Goal: Transaction & Acquisition: Purchase product/service

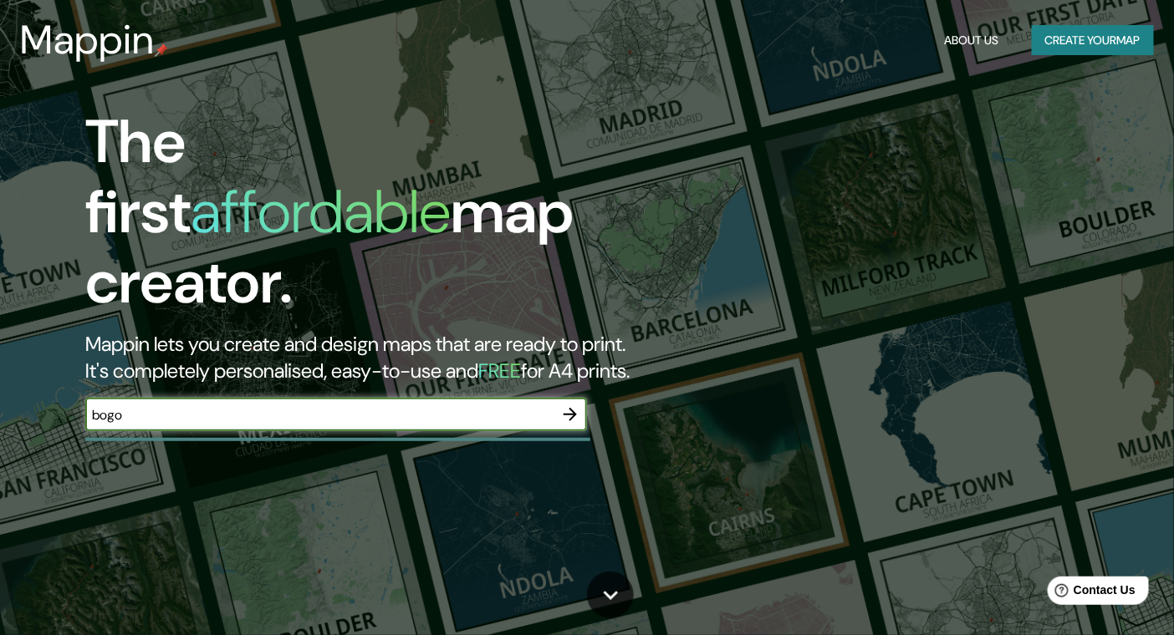
type input "[GEOGRAPHIC_DATA]"
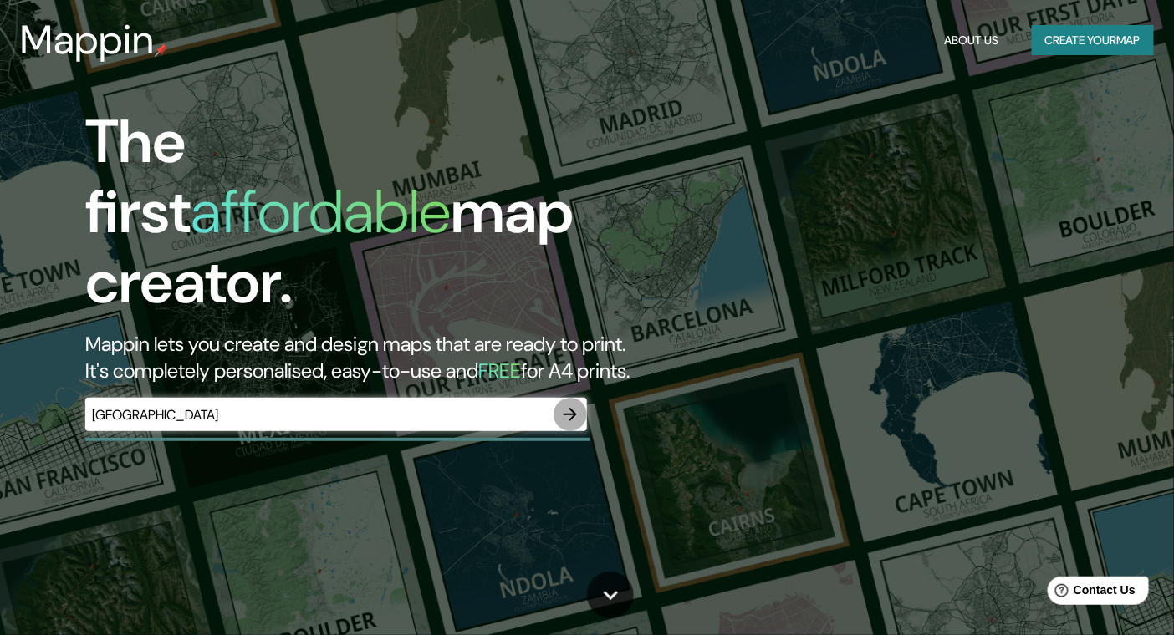
click at [573, 408] on icon "button" at bounding box center [570, 414] width 13 height 13
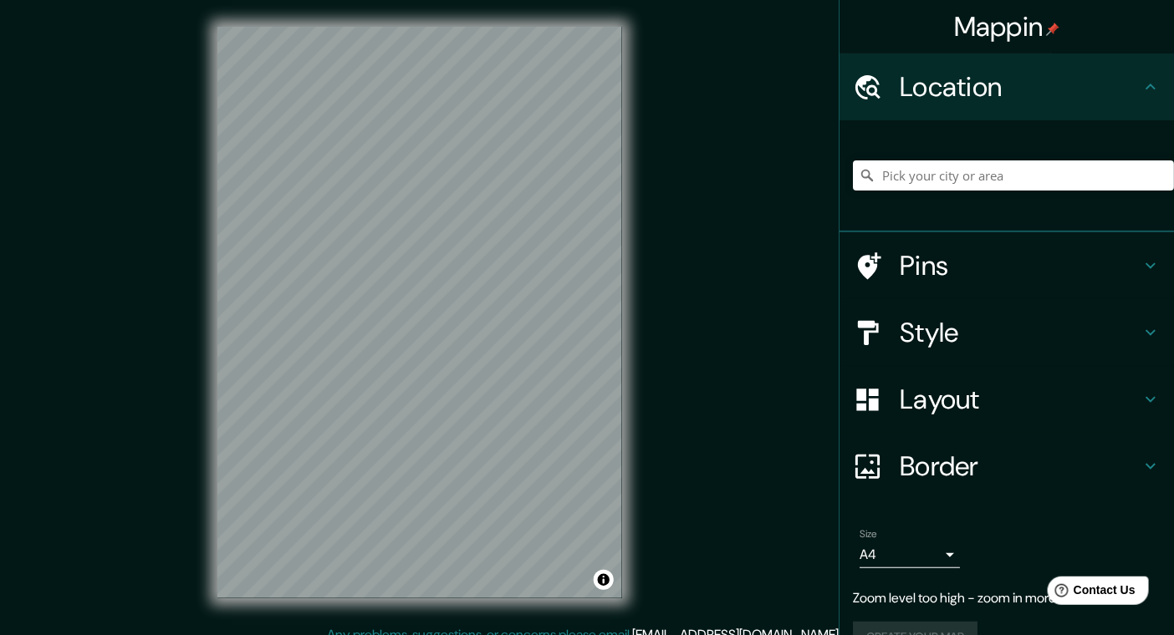
click at [648, 91] on div "© Mapbox © OpenStreetMap Improve this map" at bounding box center [420, 312] width 458 height 625
click at [941, 367] on div "Layout" at bounding box center [1006, 399] width 334 height 67
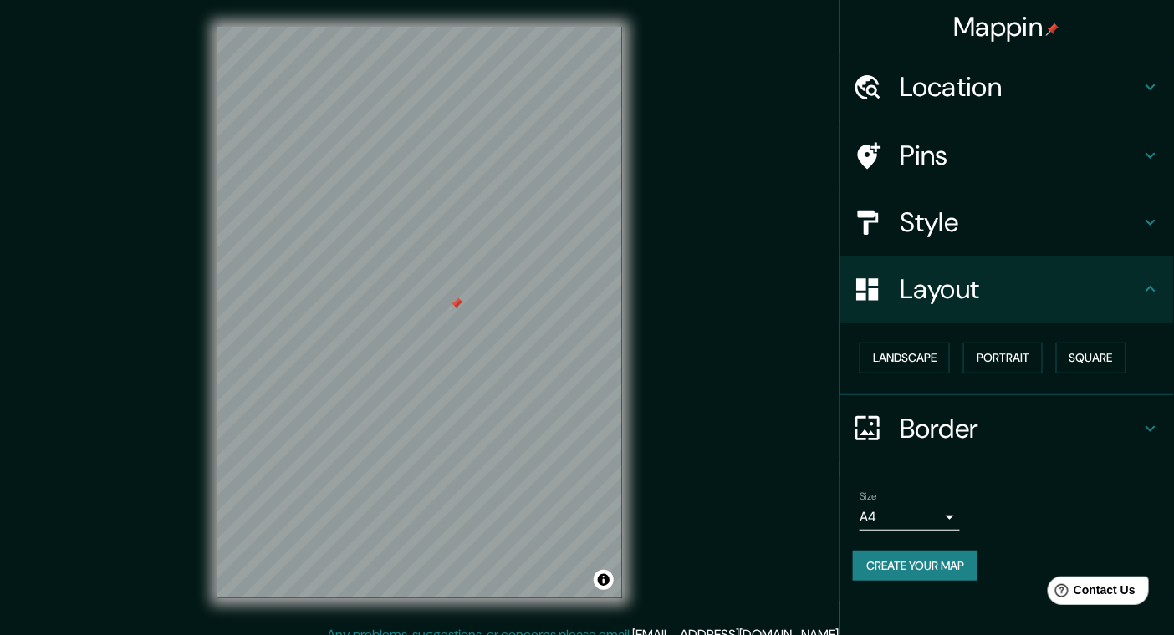
click at [938, 228] on h4 "Style" at bounding box center [1020, 222] width 241 height 33
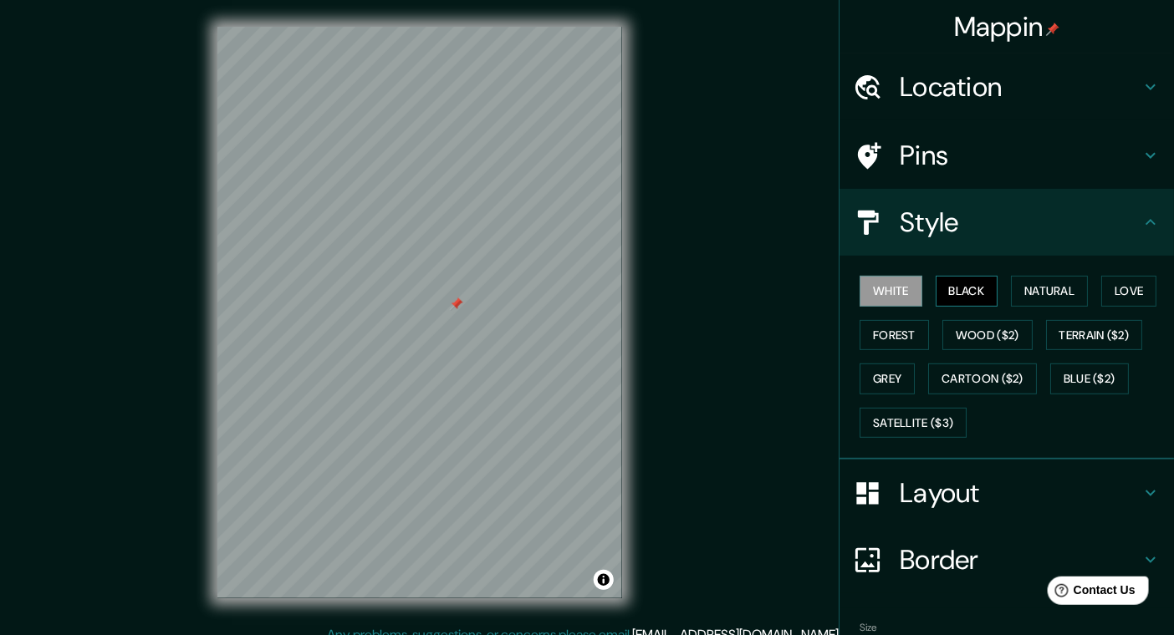
click at [952, 292] on button "Black" at bounding box center [967, 291] width 63 height 31
click at [1011, 296] on button "Natural" at bounding box center [1049, 291] width 77 height 31
click at [962, 299] on button "Black" at bounding box center [967, 291] width 63 height 31
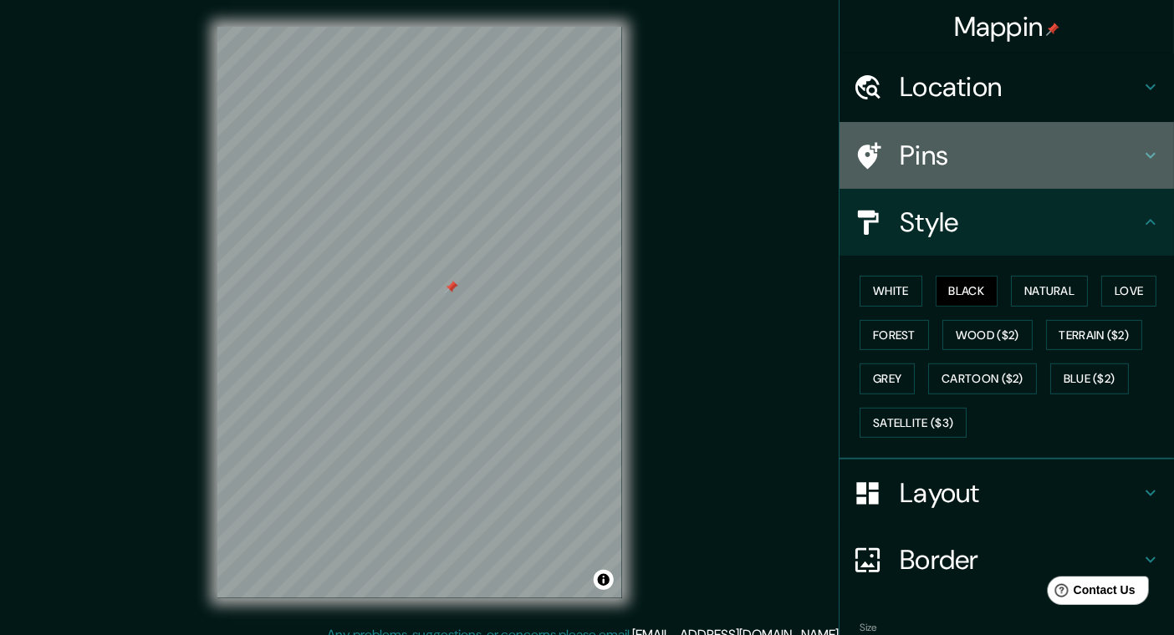
click at [938, 149] on h4 "Pins" at bounding box center [1020, 155] width 241 height 33
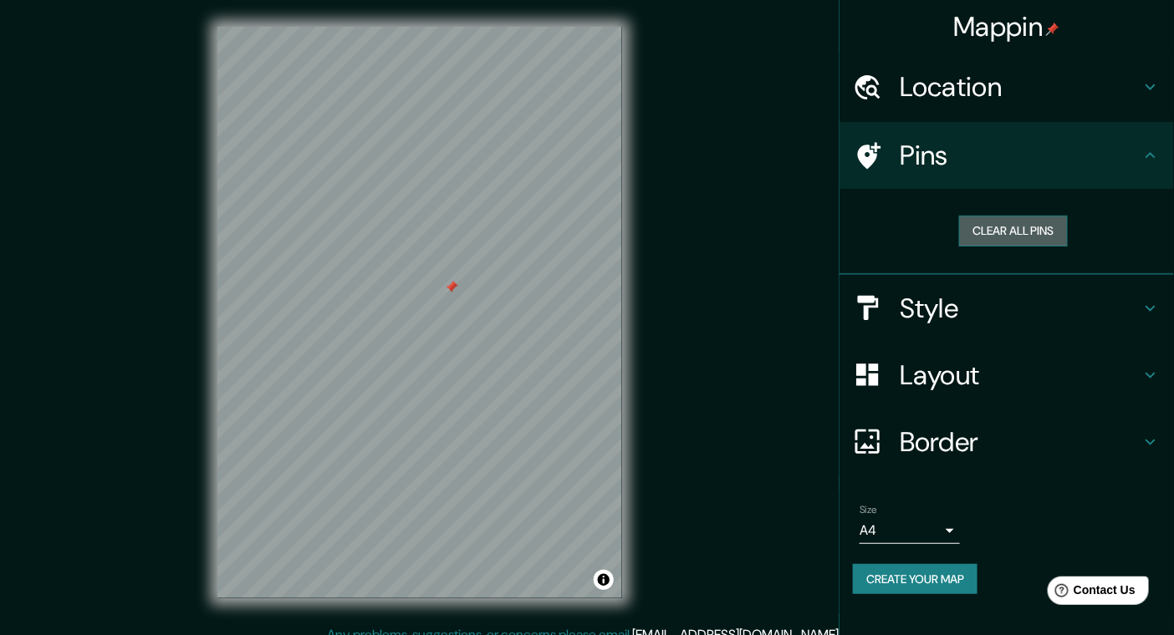
click at [1005, 237] on button "Clear all pins" at bounding box center [1013, 231] width 109 height 31
click at [931, 156] on h4 "Pins" at bounding box center [1020, 155] width 241 height 33
click at [864, 156] on icon at bounding box center [869, 155] width 23 height 27
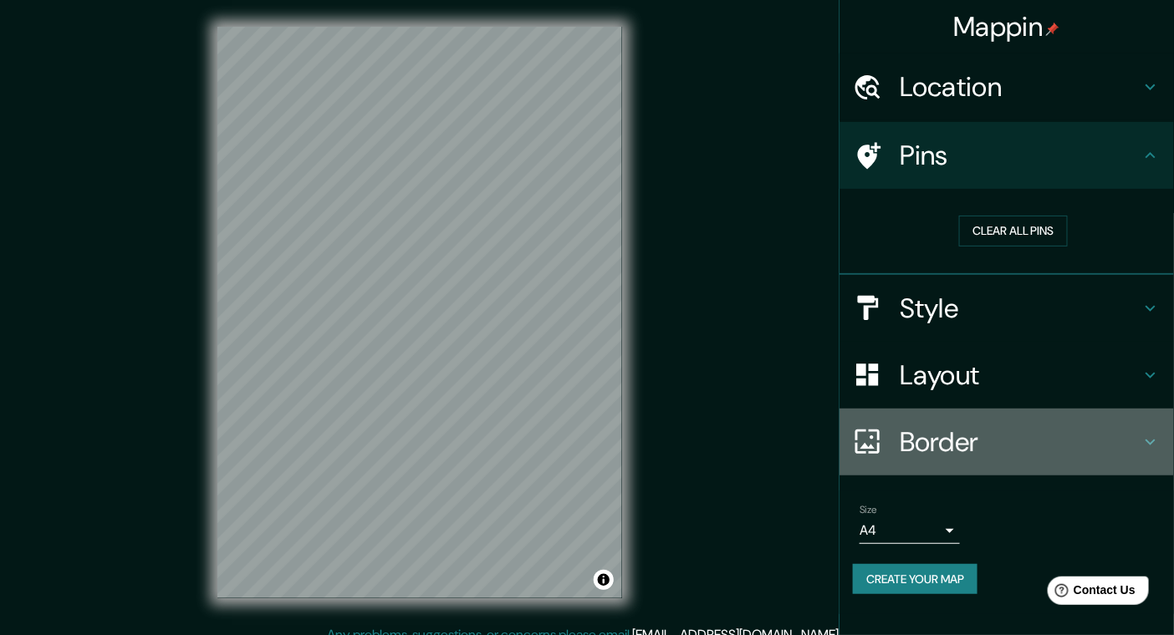
click at [936, 432] on h4 "Border" at bounding box center [1020, 442] width 241 height 33
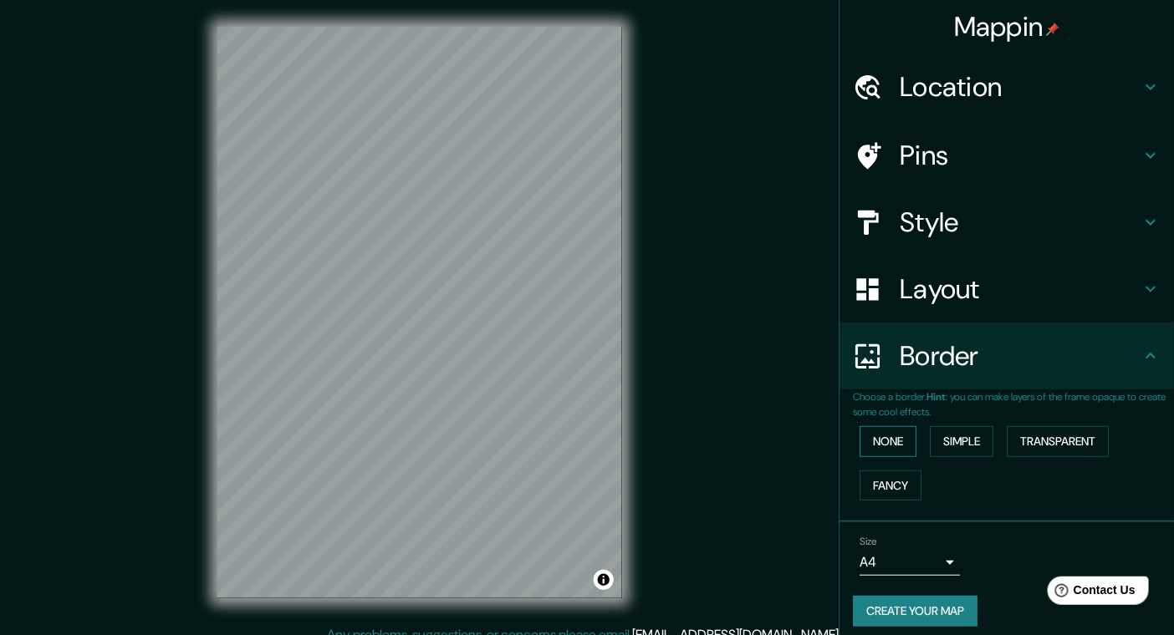
click at [886, 441] on button "None" at bounding box center [888, 441] width 57 height 31
click at [932, 439] on button "Simple" at bounding box center [962, 441] width 64 height 31
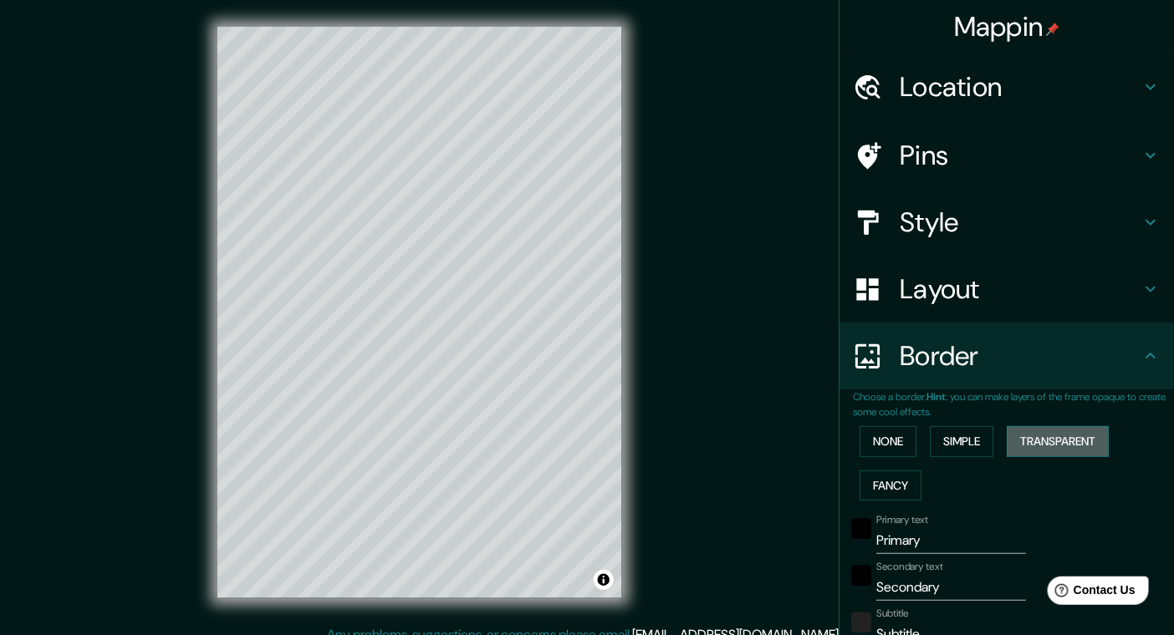
click at [1007, 441] on button "Transparent" at bounding box center [1058, 441] width 102 height 31
click at [860, 482] on button "Fancy" at bounding box center [891, 486] width 62 height 31
click at [860, 443] on button "None" at bounding box center [888, 441] width 57 height 31
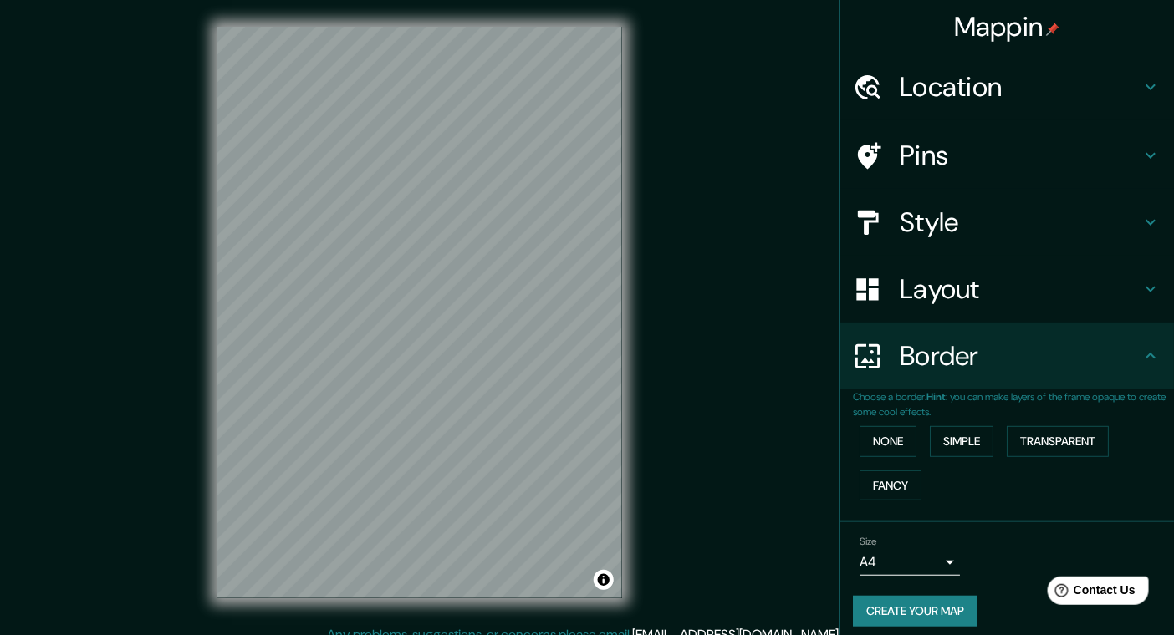
click at [965, 139] on h4 "Pins" at bounding box center [1020, 155] width 241 height 33
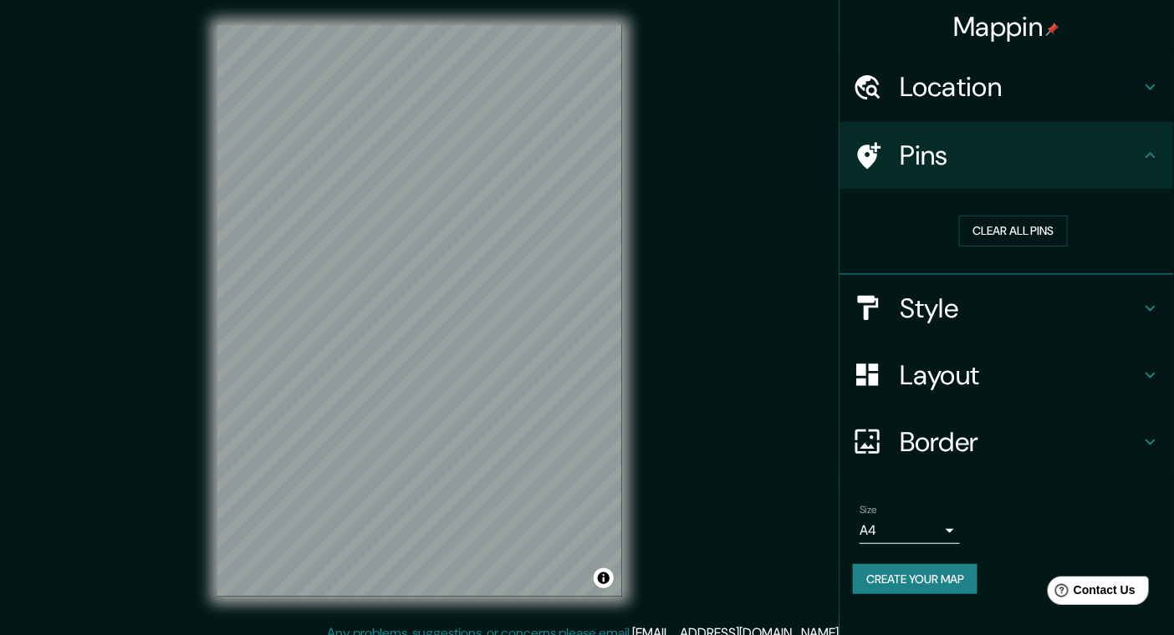
scroll to position [5, 0]
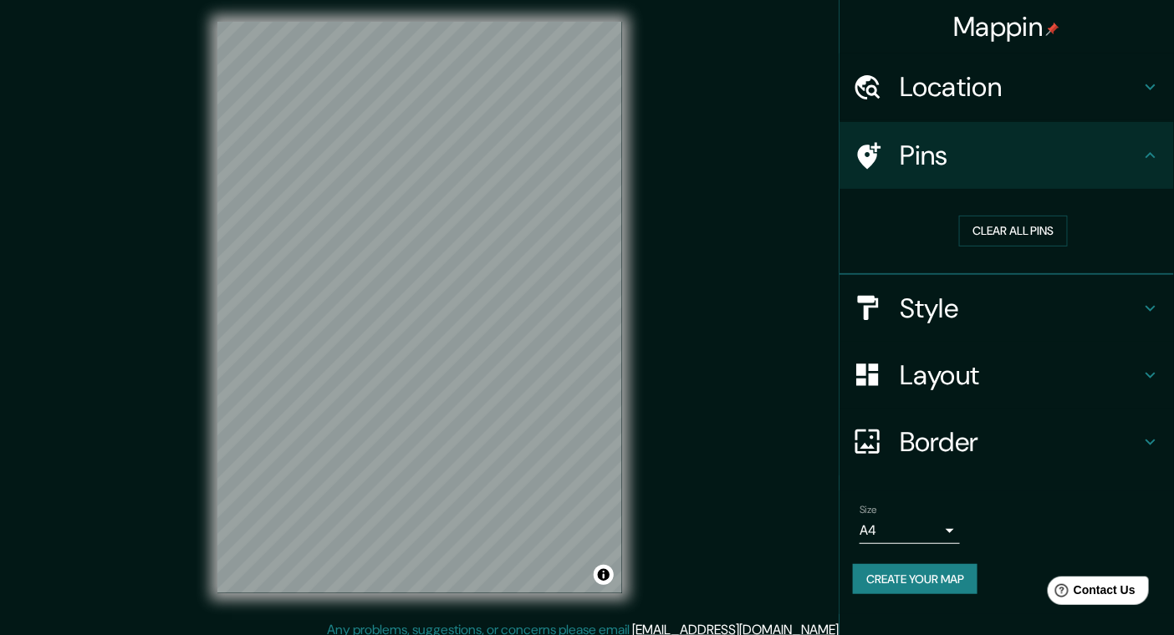
click at [986, 390] on div "Layout" at bounding box center [1006, 375] width 334 height 67
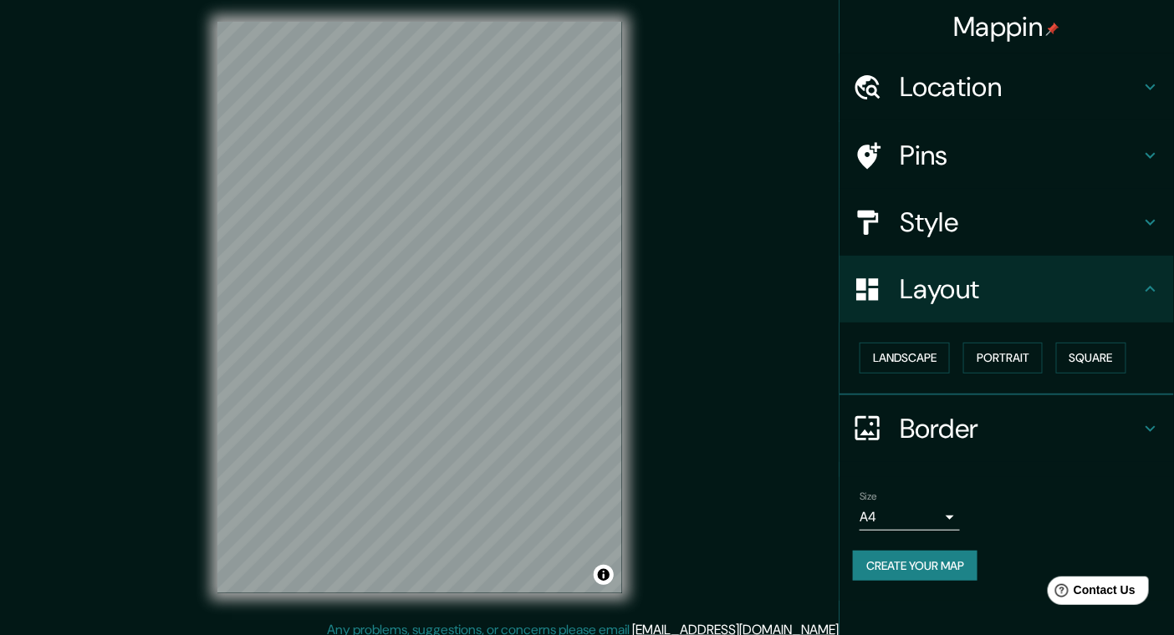
click at [965, 415] on h4 "Border" at bounding box center [1020, 428] width 241 height 33
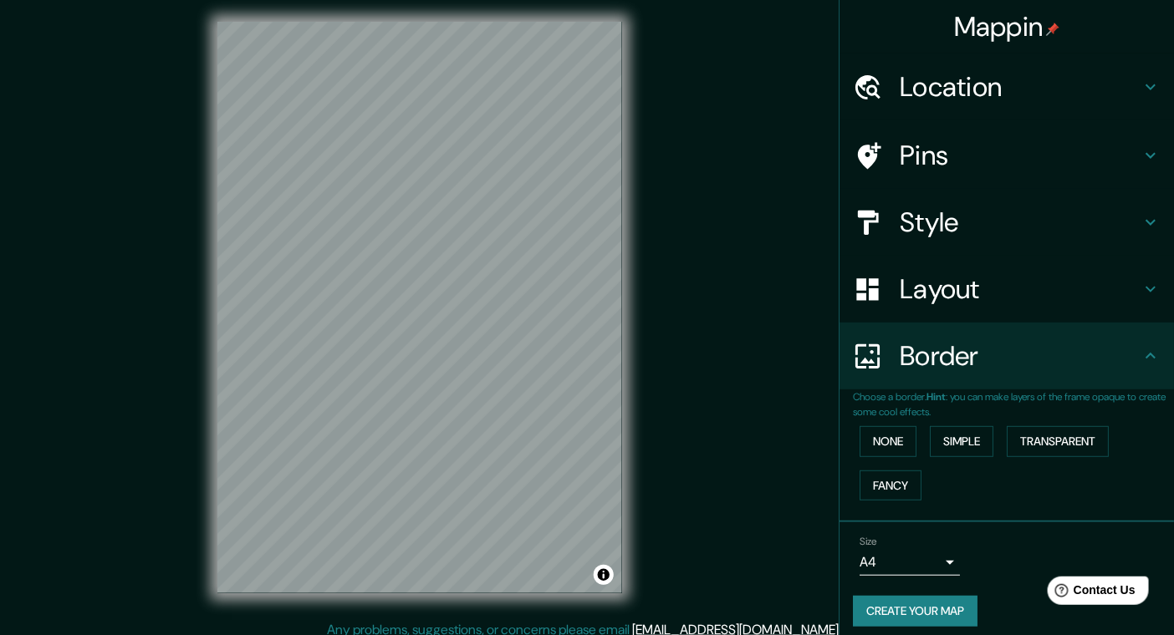
click at [926, 94] on h4 "Location" at bounding box center [1020, 86] width 241 height 33
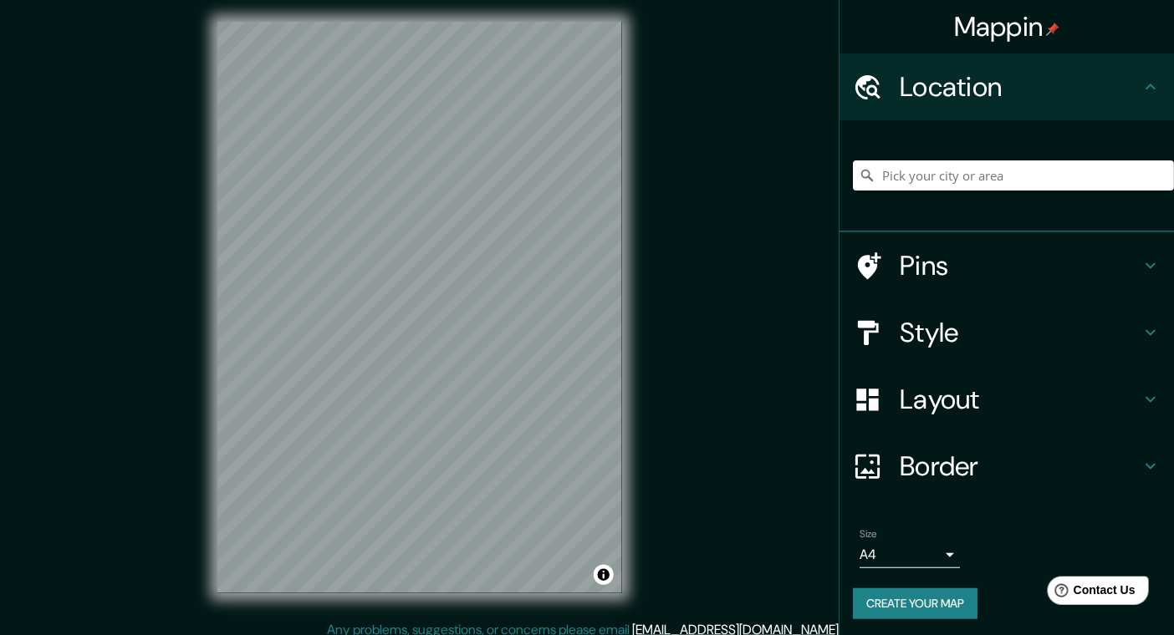
click at [916, 256] on h4 "Pins" at bounding box center [1020, 265] width 241 height 33
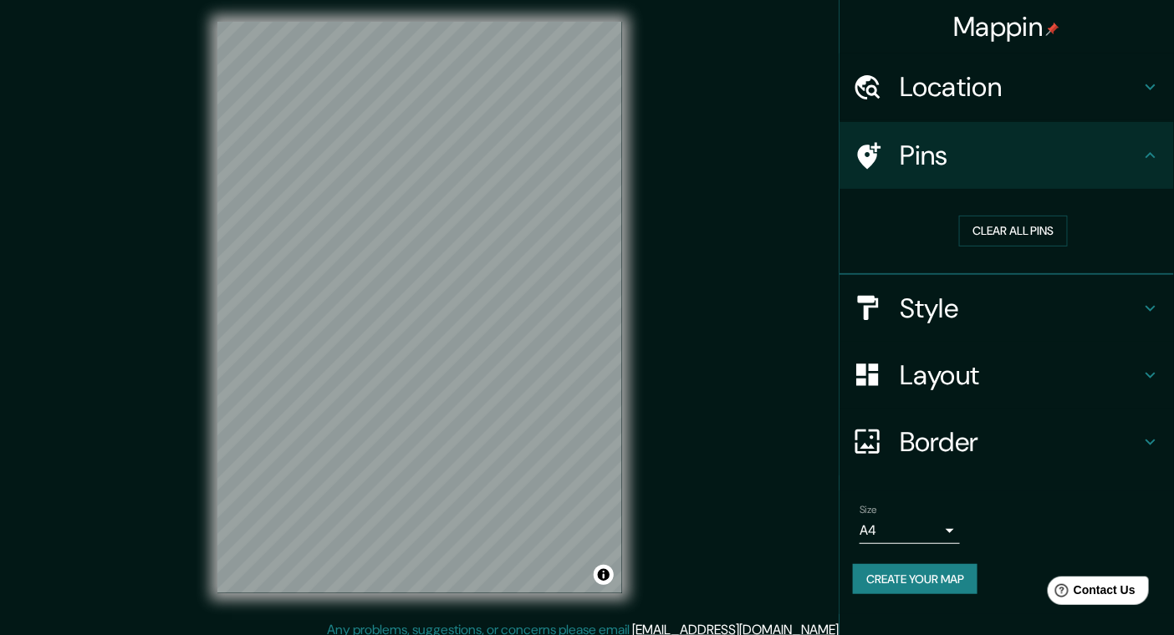
click at [880, 175] on div "Pins" at bounding box center [1006, 155] width 334 height 67
click at [926, 519] on body "Mappin Location Pins Clear all pins Style Layout Border Choose a border. Hint :…" at bounding box center [587, 312] width 1174 height 635
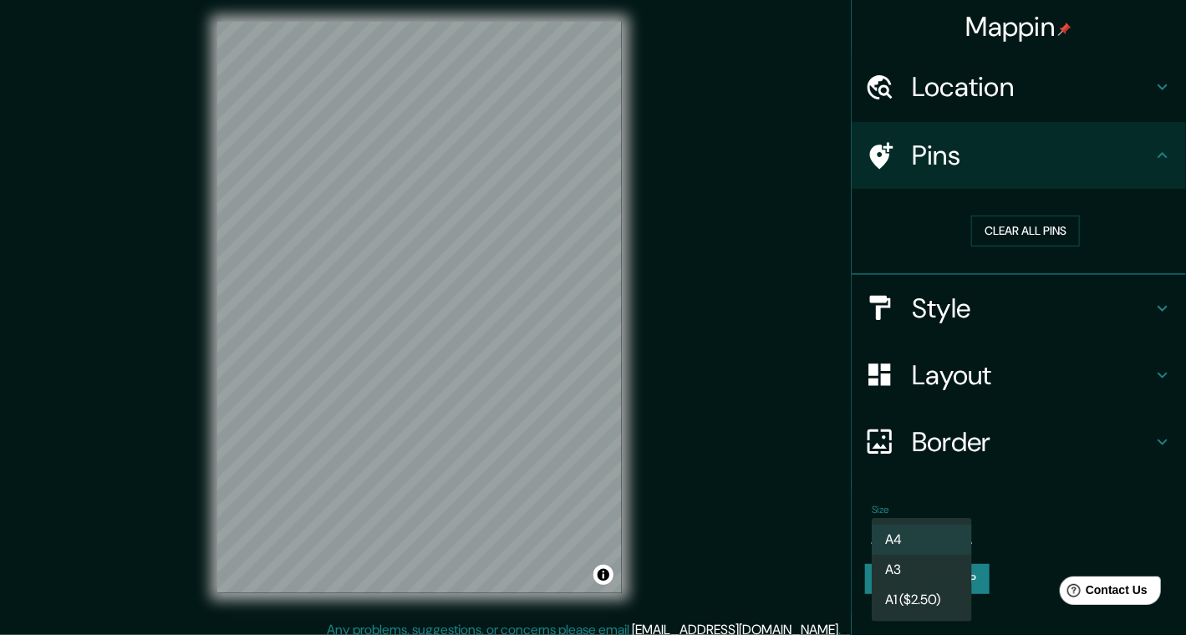
click at [919, 567] on li "A3" at bounding box center [922, 570] width 100 height 30
click at [921, 530] on body "Mappin Location Pins Clear all pins Style Layout Border Choose a border. Hint :…" at bounding box center [593, 312] width 1186 height 635
click at [911, 549] on li "A4" at bounding box center [922, 540] width 100 height 30
type input "single"
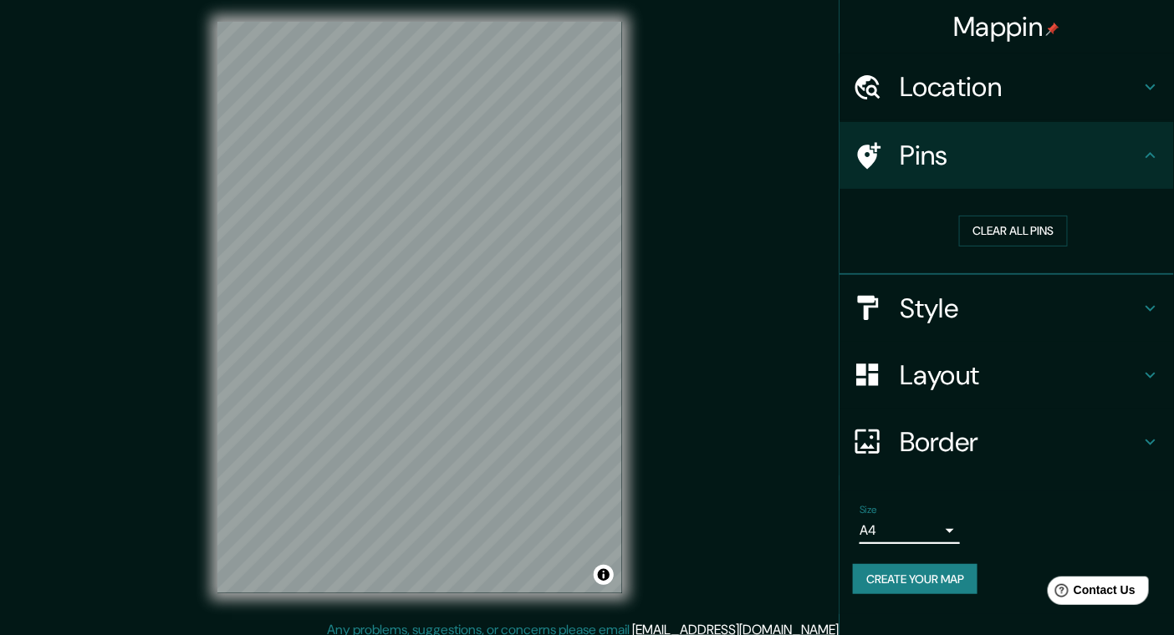
click at [914, 577] on button "Create your map" at bounding box center [915, 579] width 125 height 31
click at [923, 574] on button "Create your map" at bounding box center [915, 579] width 125 height 31
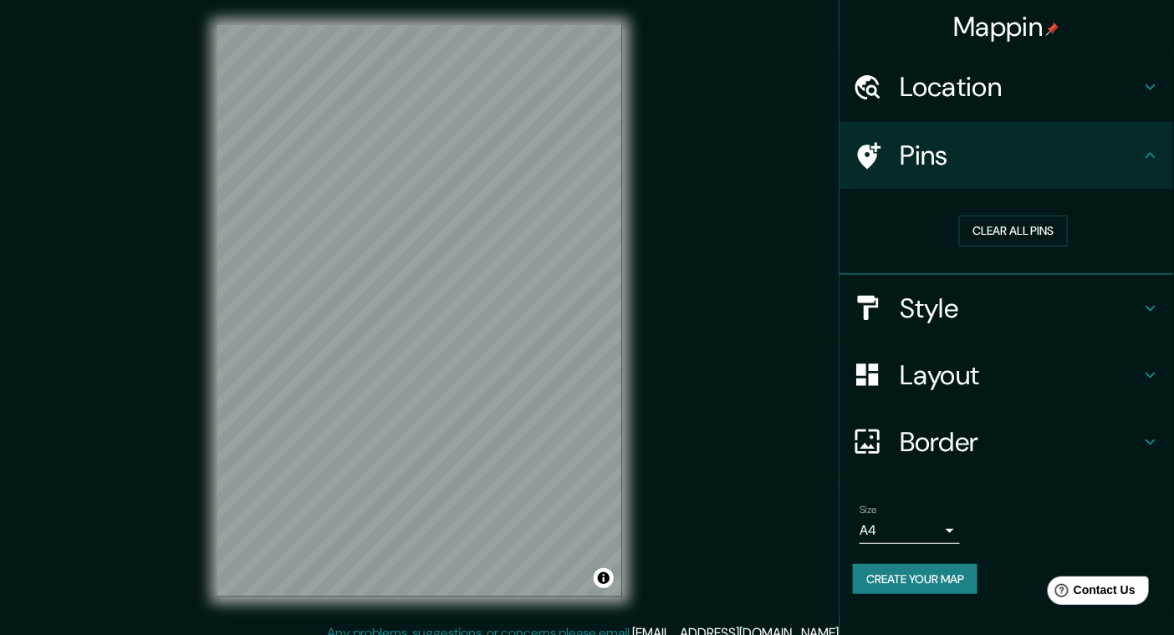
scroll to position [0, 0]
